Goal: Task Accomplishment & Management: Use online tool/utility

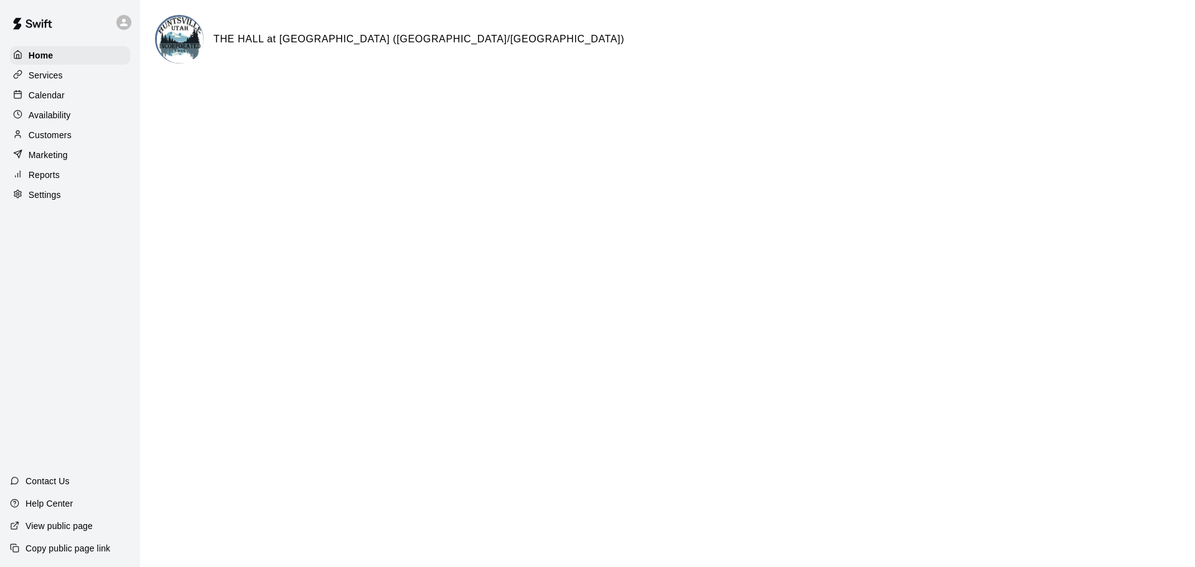
click at [46, 178] on p "Reports" at bounding box center [44, 175] width 31 height 12
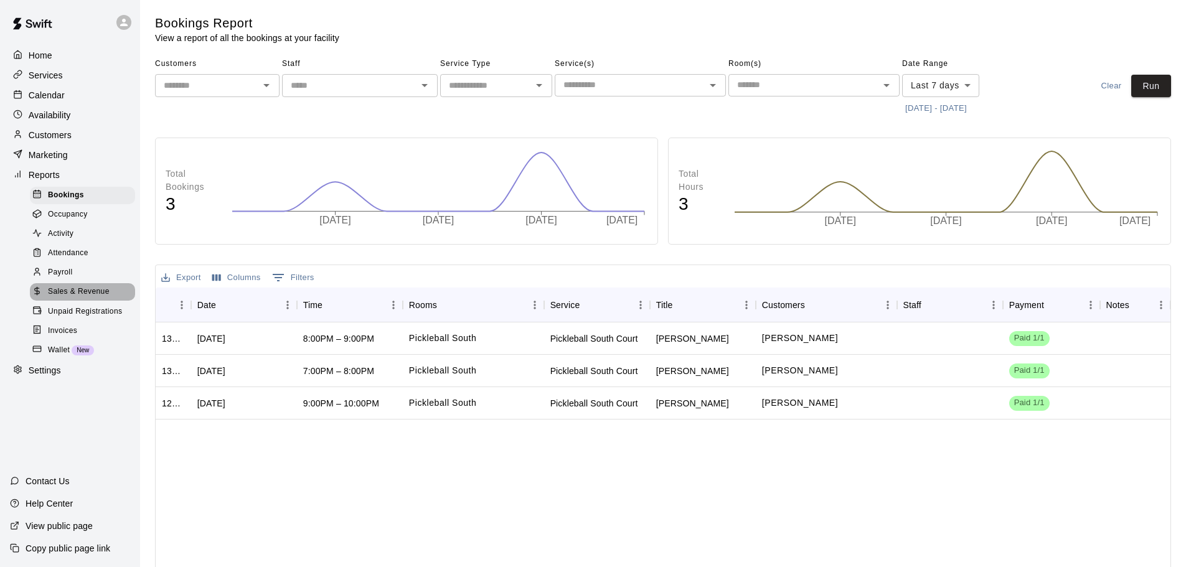
click at [88, 298] on span "Sales & Revenue" at bounding box center [79, 292] width 62 height 12
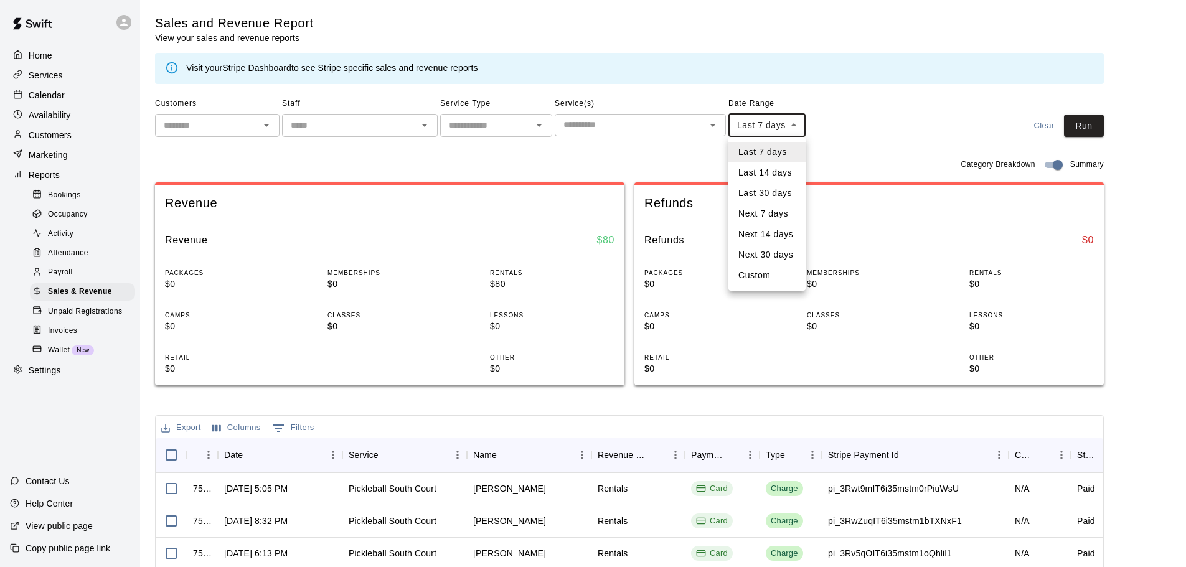
click at [795, 126] on body "Home Services Calendar Availability Customers Marketing Reports Bookings Occupa…" at bounding box center [593, 428] width 1186 height 856
click at [769, 278] on li "Custom" at bounding box center [766, 275] width 77 height 21
type input "******"
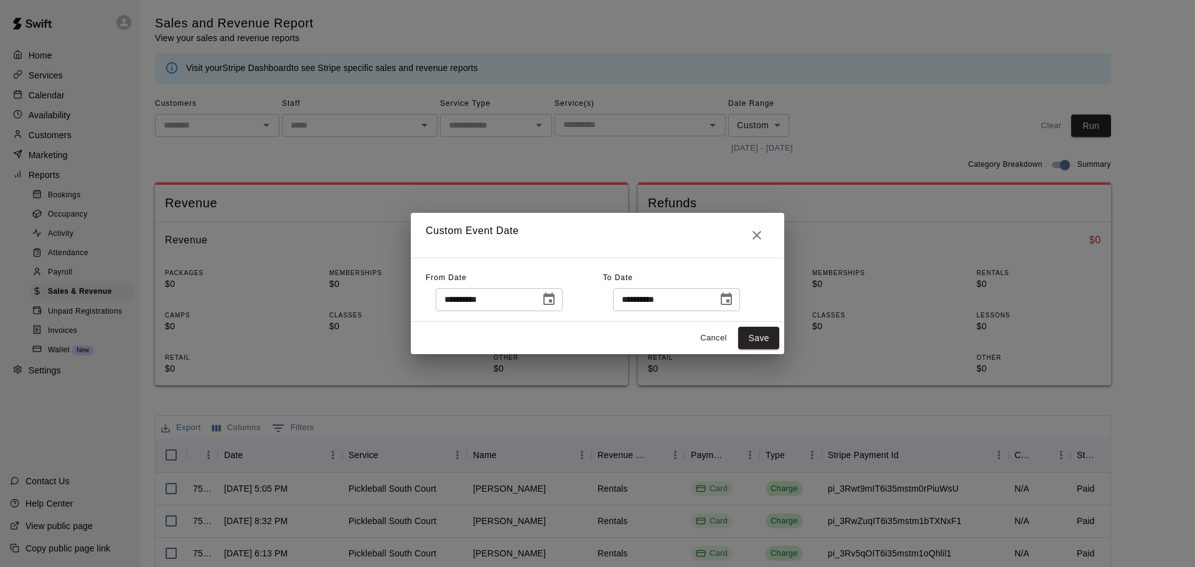
click at [555, 302] on icon "Choose date, selected date is Aug 11, 2025" at bounding box center [548, 299] width 11 height 12
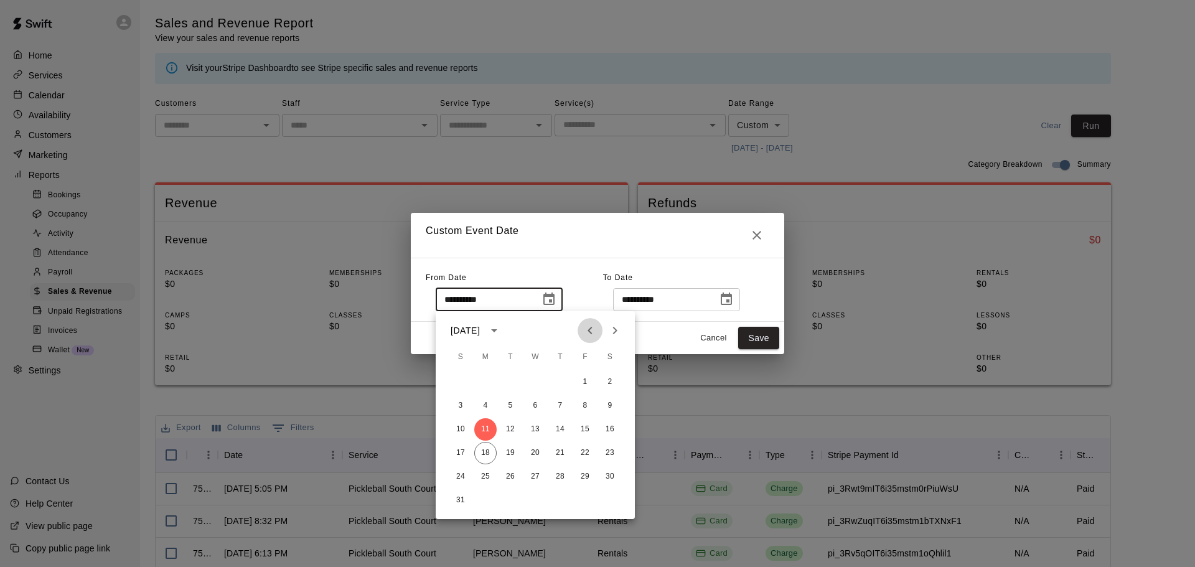
click at [587, 337] on icon "Previous month" at bounding box center [590, 330] width 15 height 15
click at [481, 476] on button "30" at bounding box center [485, 477] width 22 height 22
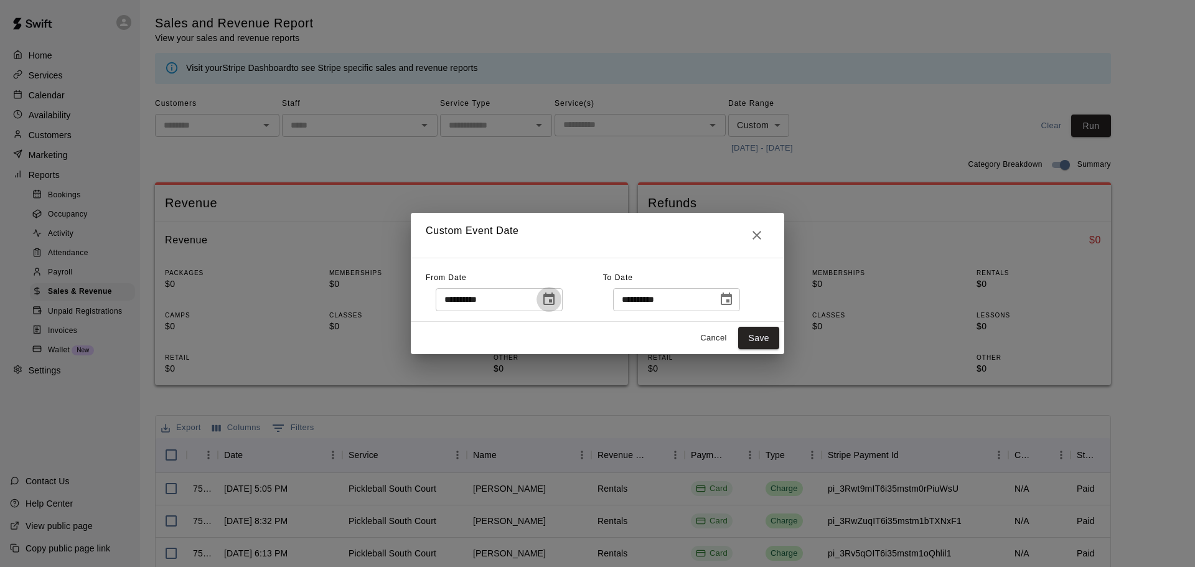
click at [555, 301] on icon "Choose date, selected date is Jun 30, 2025" at bounding box center [548, 299] width 11 height 12
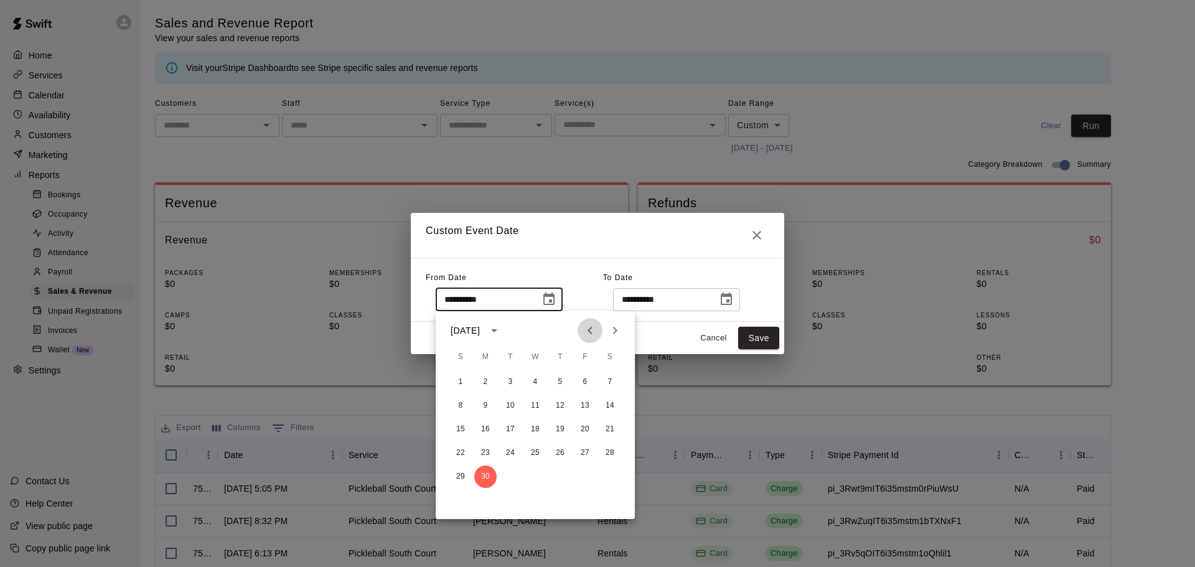
click at [586, 331] on icon "Previous month" at bounding box center [590, 330] width 15 height 15
click at [588, 474] on button "30" at bounding box center [585, 477] width 22 height 22
type input "**********"
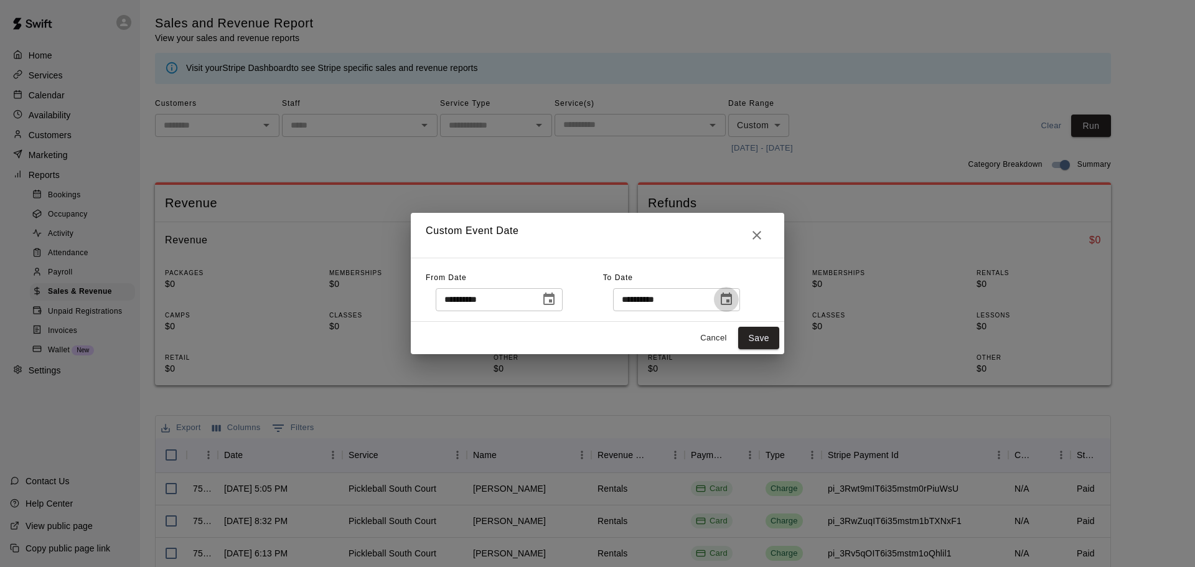
click at [732, 299] on icon "Choose date, selected date is Aug 18, 2025" at bounding box center [726, 299] width 11 height 12
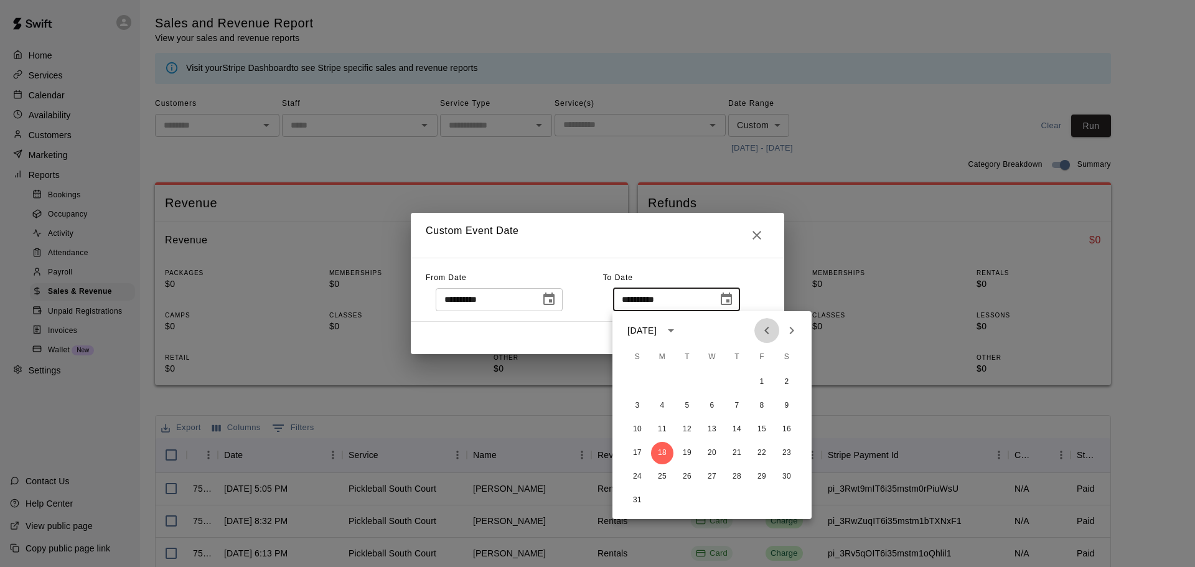
click at [765, 332] on icon "Previous month" at bounding box center [766, 330] width 15 height 15
click at [660, 476] on button "30" at bounding box center [662, 477] width 22 height 22
type input "**********"
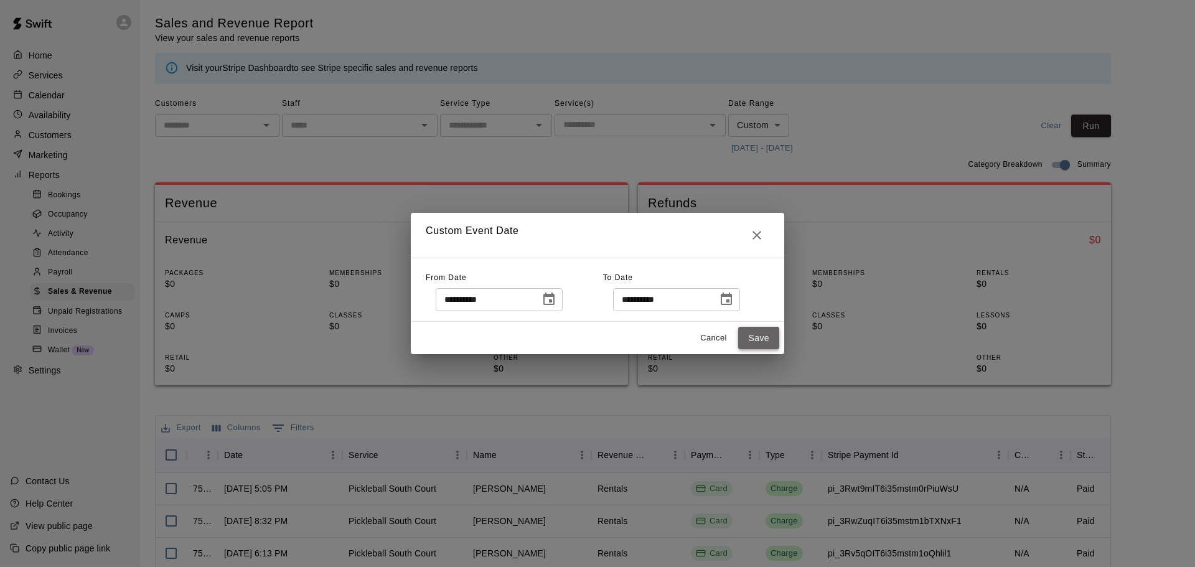
click at [760, 336] on button "Save" at bounding box center [758, 338] width 41 height 23
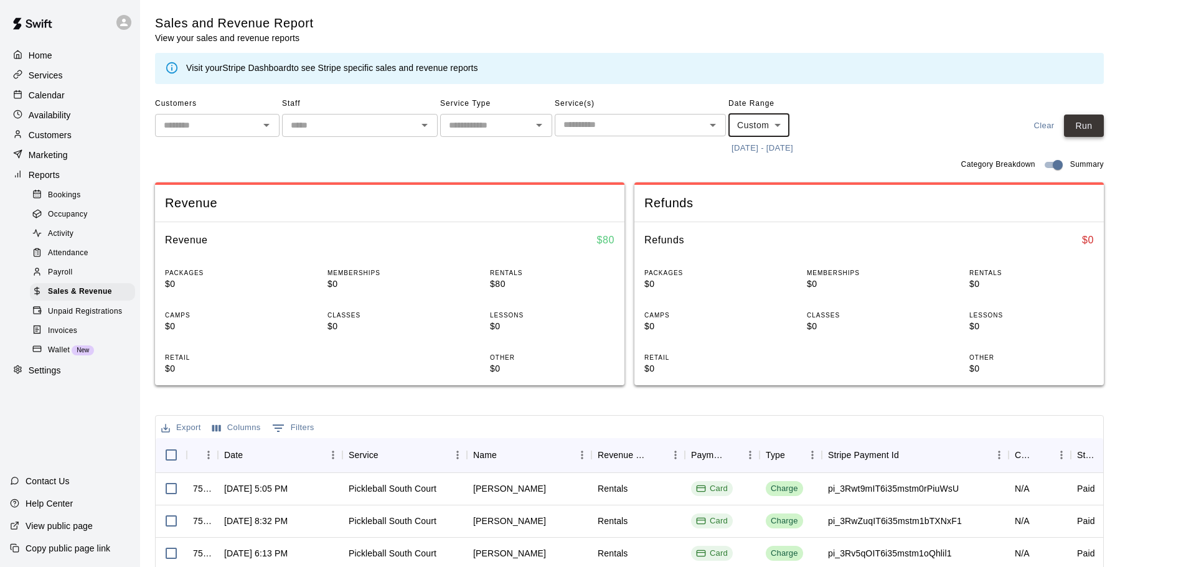
click at [1089, 127] on button "Run" at bounding box center [1084, 126] width 40 height 23
click at [187, 426] on button "Export" at bounding box center [181, 427] width 46 height 19
click at [189, 449] on li "Download as CSV" at bounding box center [206, 453] width 96 height 21
